Goal: Find specific page/section: Find specific page/section

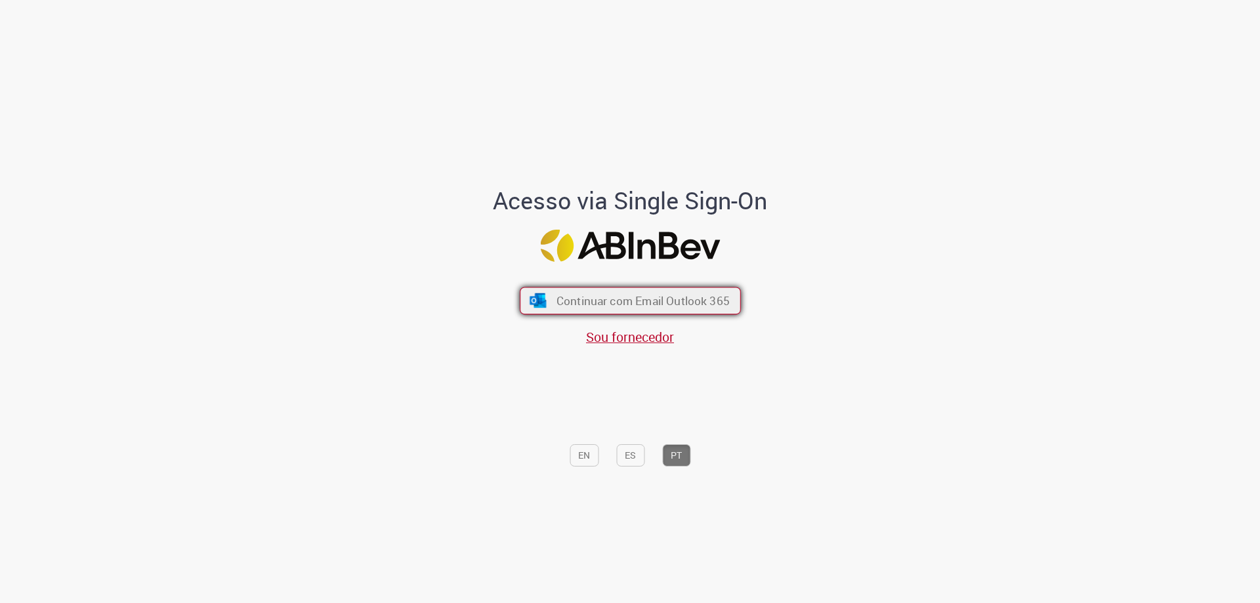
click at [652, 304] on span "Continuar com Email Outlook 365" at bounding box center [642, 300] width 173 height 15
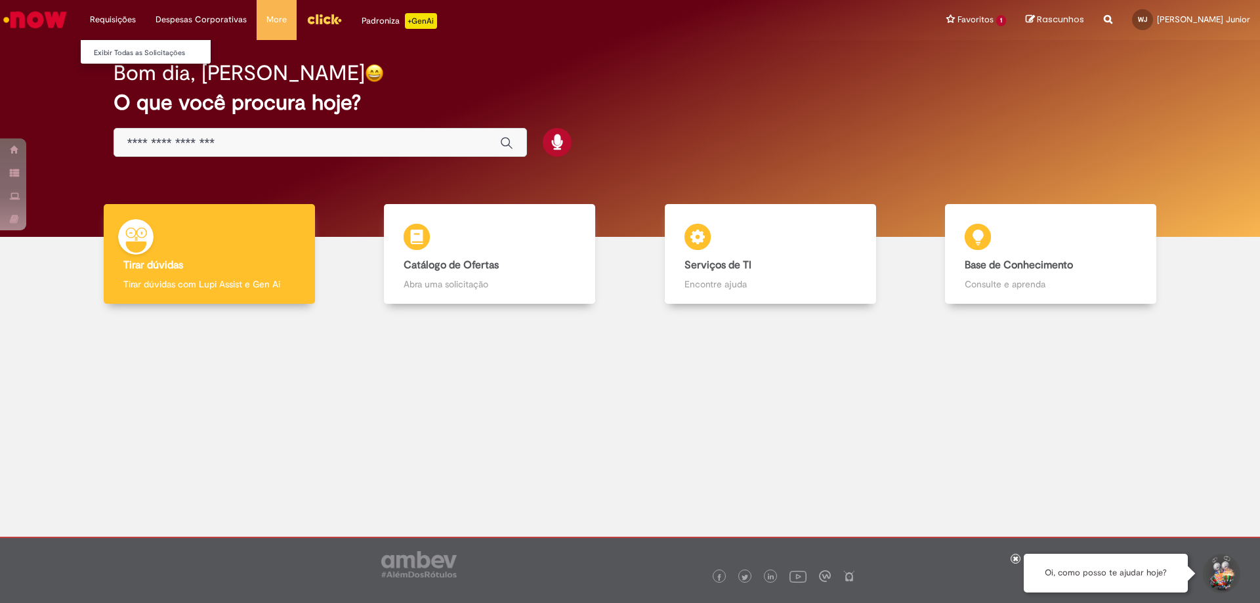
click at [107, 16] on li "Requisições Exibir Todas as Solicitações" at bounding box center [113, 19] width 66 height 39
click at [103, 52] on link "Exibir Todas as Solicitações" at bounding box center [153, 53] width 144 height 14
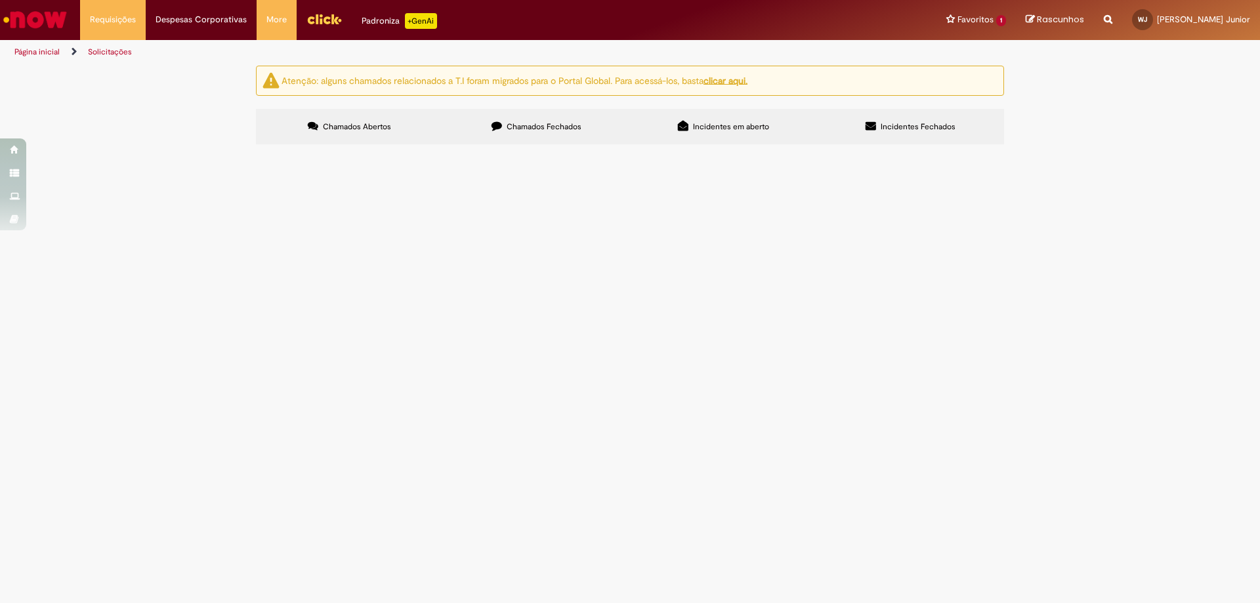
click at [571, 133] on label "Chamados Fechados" at bounding box center [536, 126] width 187 height 35
click at [0, 0] on span "O ex colaborador informa que o valor pago sobre a multa de 40%, esta incorreto.…" at bounding box center [0, 0] width 0 height 0
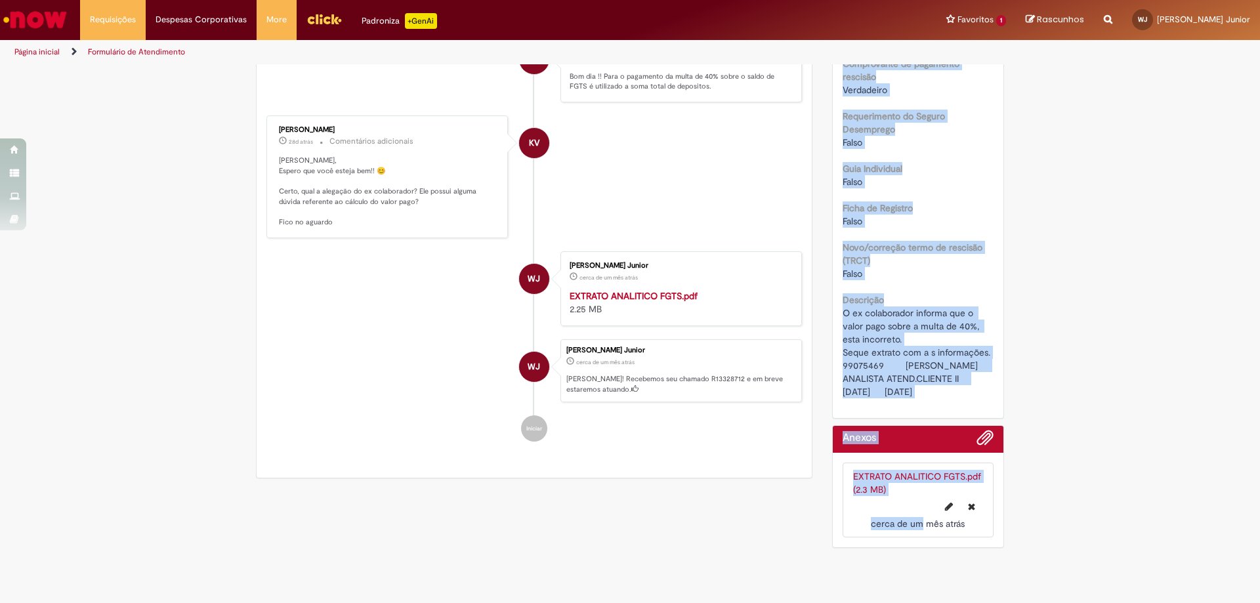
scroll to position [812, 0]
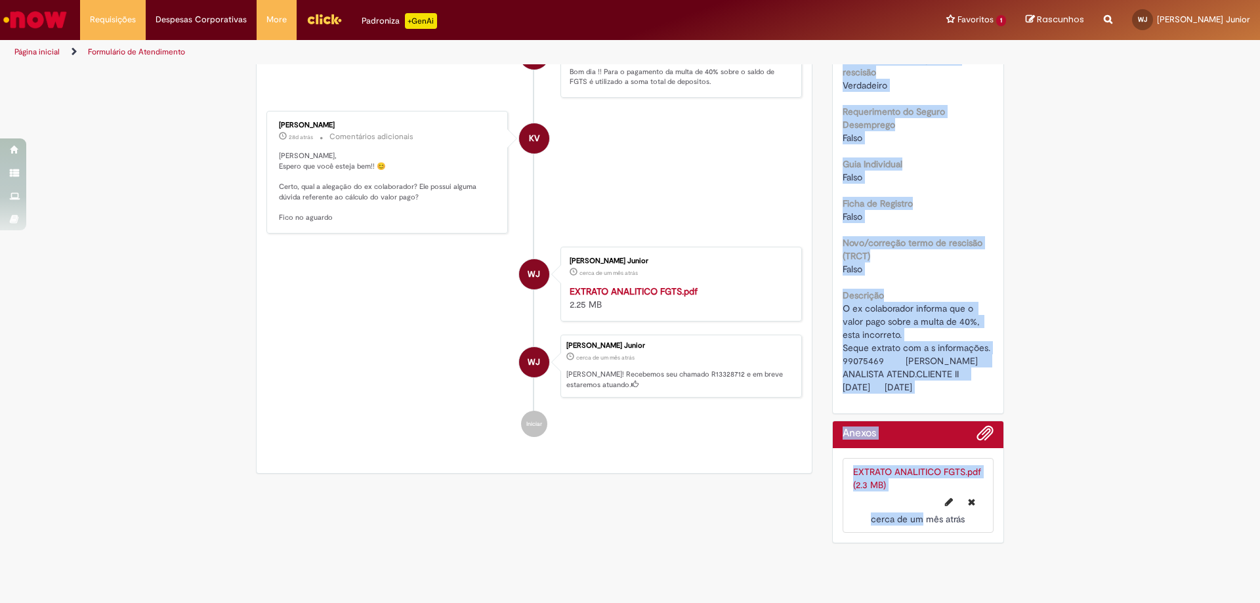
drag, startPoint x: 843, startPoint y: 157, endPoint x: 916, endPoint y: 619, distance: 467.6
click at [916, 602] on html "Pular para o conteúdo da página Requisições Exibir Todas as Solicitações Requis…" at bounding box center [630, 301] width 1260 height 603
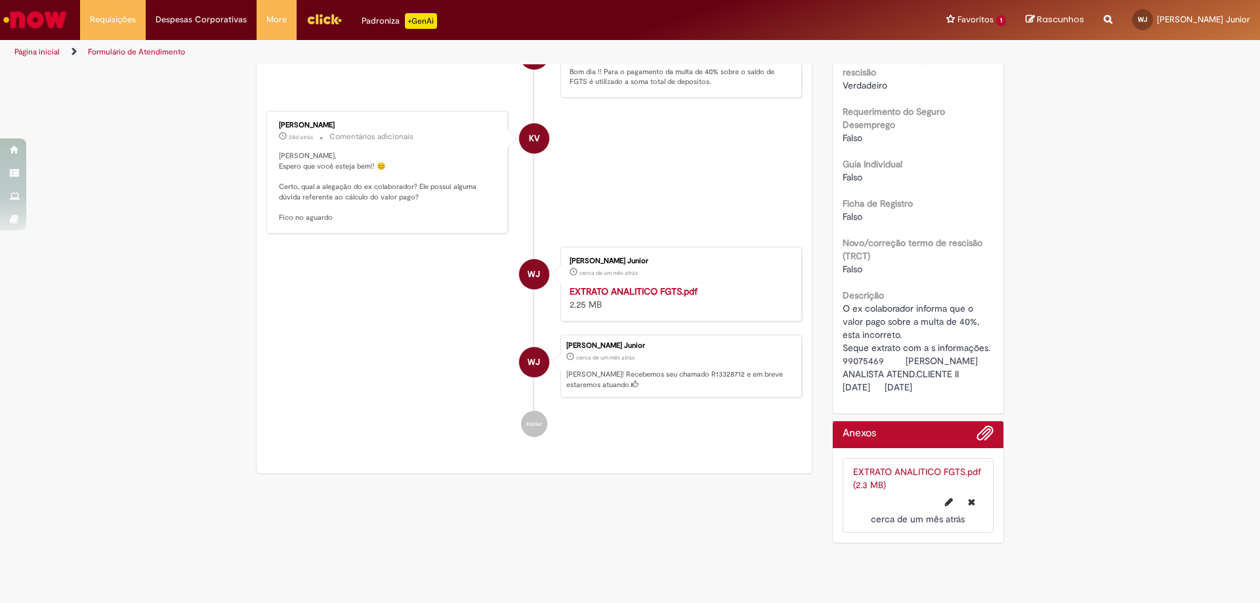
click at [522, 405] on div "WJ" at bounding box center [534, 479] width 33 height 268
click at [609, 285] on strong "EXTRATO ANALITICO FGTS.pdf" at bounding box center [633, 291] width 128 height 12
click at [654, 285] on strong "EXTRATO ANALITICO FGTS.pdf" at bounding box center [633, 291] width 128 height 12
click at [628, 285] on strong "EXTRATO ANALITICO FGTS.pdf" at bounding box center [633, 291] width 128 height 12
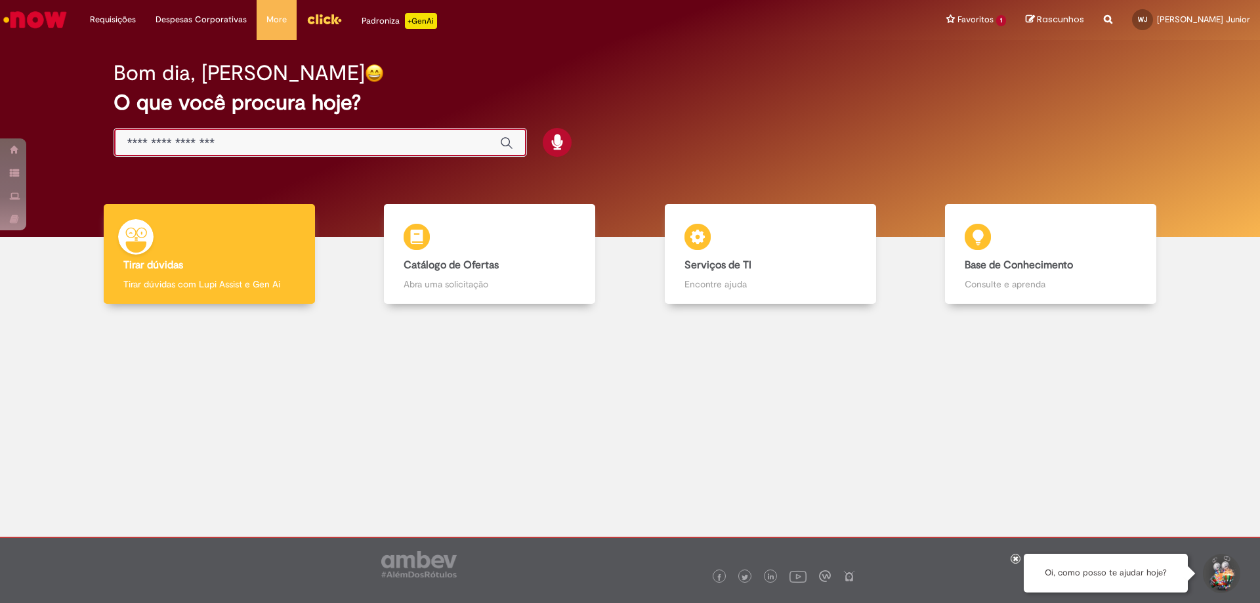
click at [270, 146] on input "Basta digitar aqui" at bounding box center [306, 143] width 359 height 15
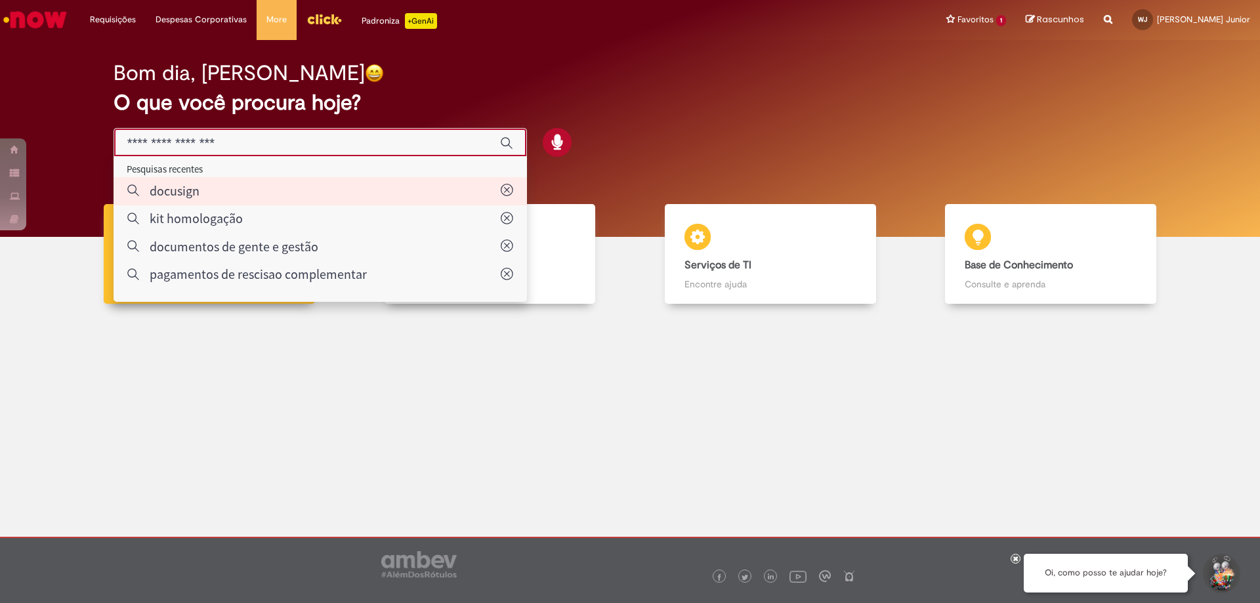
type input "********"
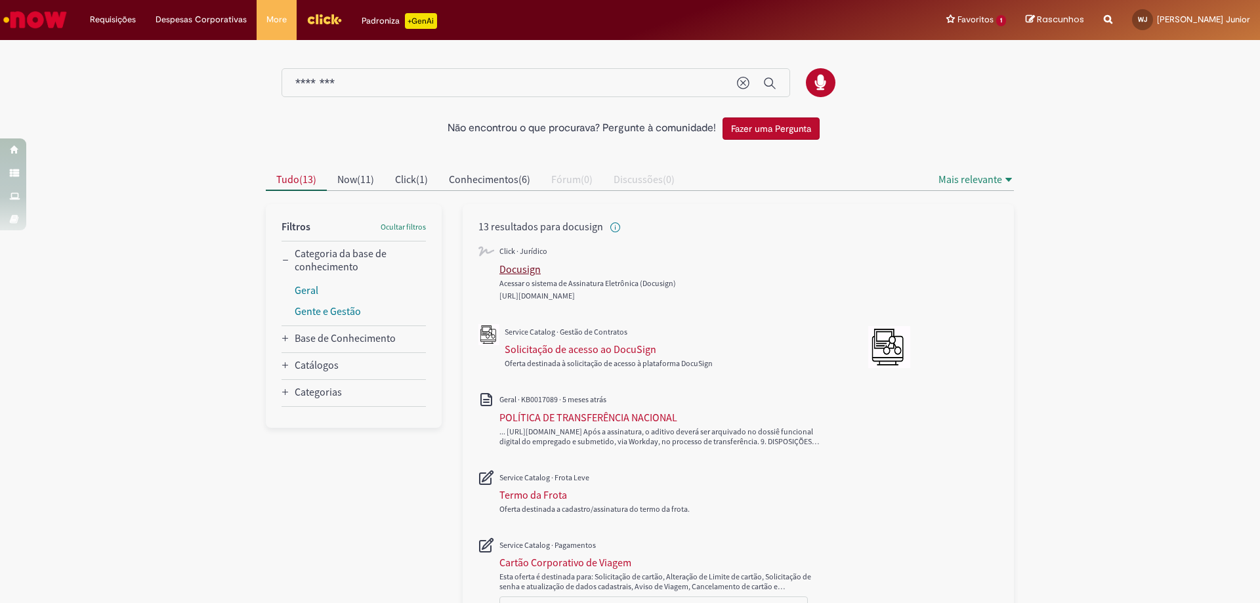
click at [527, 268] on div "Docusign" at bounding box center [519, 268] width 41 height 13
